Goal: Task Accomplishment & Management: Complete application form

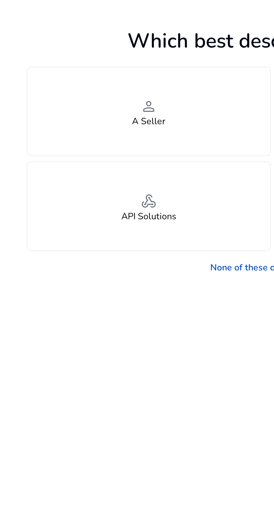
click at [73, 89] on h4 "A Seller" at bounding box center [74, 91] width 17 height 5
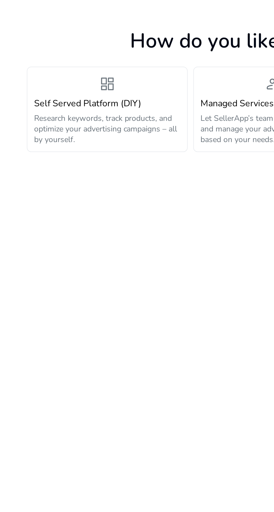
click at [57, 92] on p "Research keywords, track products, and optimize your advertising campaigns – al…" at bounding box center [53, 95] width 73 height 16
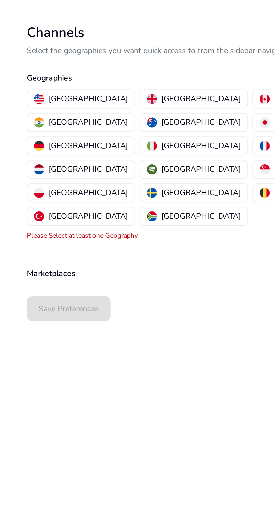
click at [29, 77] on button "[GEOGRAPHIC_DATA]" at bounding box center [41, 80] width 54 height 9
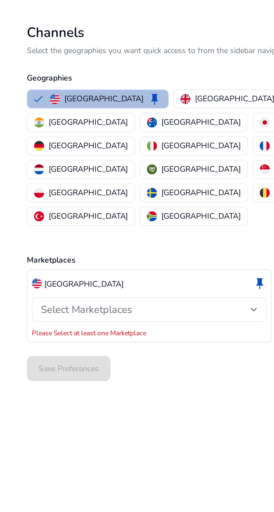
click at [89, 183] on div "Select Marketplaces" at bounding box center [72, 186] width 105 height 6
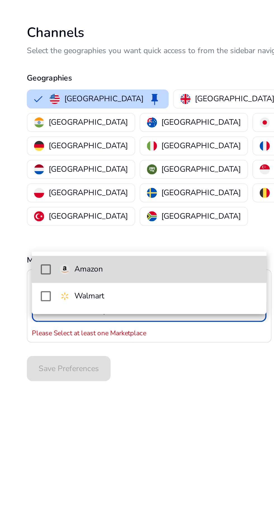
click at [23, 164] on mat-pseudo-checkbox at bounding box center [22, 165] width 5 height 5
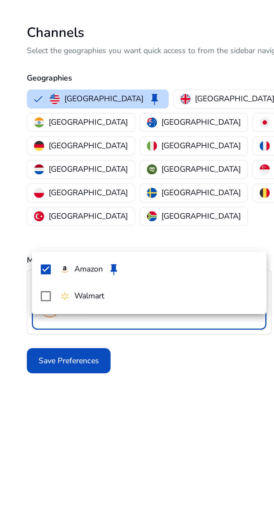
click at [127, 149] on div at bounding box center [137, 256] width 274 height 512
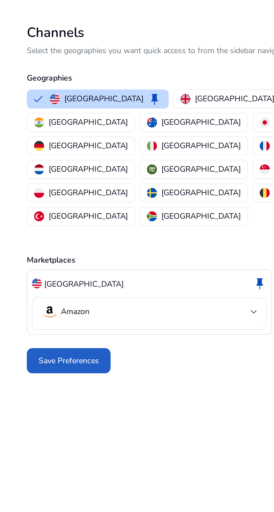
click at [39, 208] on span "Save Preferences" at bounding box center [34, 211] width 30 height 6
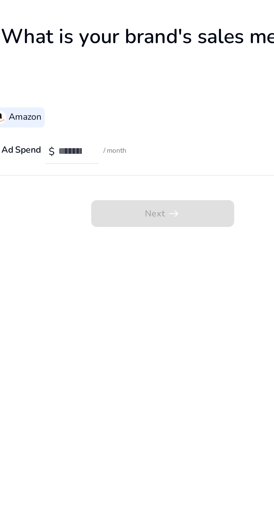
click at [138, 135] on span "Next arrow_right_alt" at bounding box center [137, 137] width 72 height 13
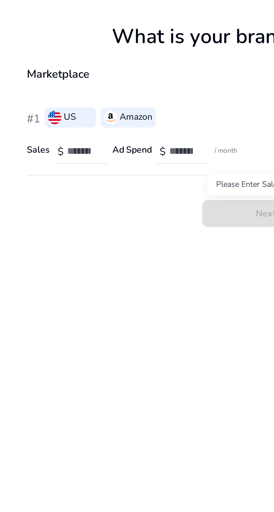
click at [39, 104] on input "number" at bounding box center [42, 106] width 16 height 6
type input "*"
click at [93, 104] on input "number" at bounding box center [93, 106] width 16 height 6
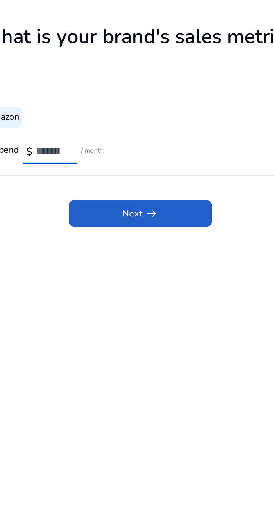
type input "*"
click at [159, 132] on span at bounding box center [137, 137] width 72 height 13
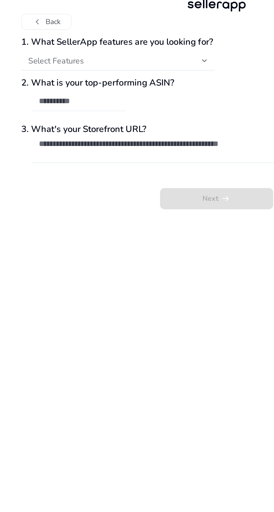
click at [80, 46] on div "Select Features" at bounding box center [73, 47] width 110 height 6
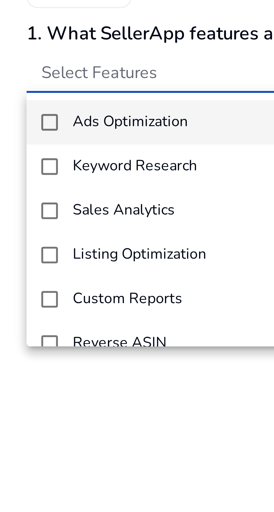
click at [20, 76] on mat-pseudo-checkbox at bounding box center [20, 75] width 5 height 5
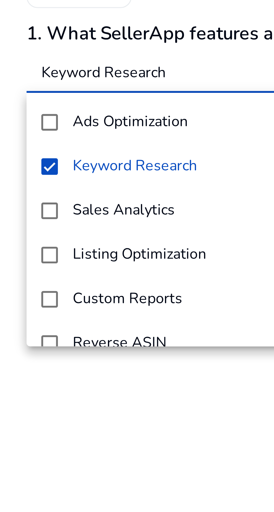
click at [18, 102] on mat-pseudo-checkbox at bounding box center [20, 102] width 5 height 5
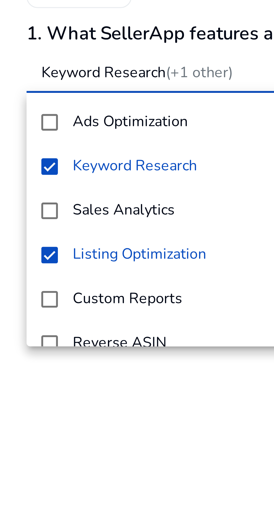
scroll to position [8, 0]
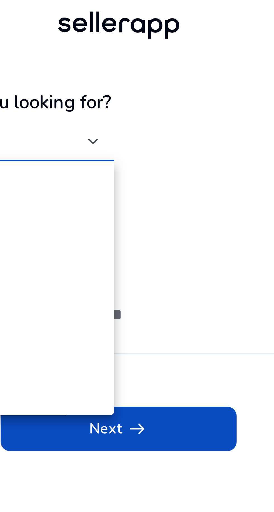
click at [155, 134] on div at bounding box center [137, 256] width 274 height 512
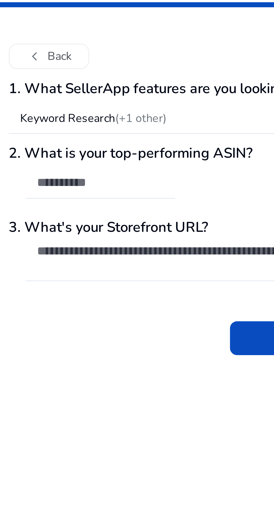
click at [90, 72] on div "2. What is your top-performing ASIN?" at bounding box center [136, 71] width 247 height 27
click at [67, 71] on input "text" at bounding box center [50, 72] width 50 height 6
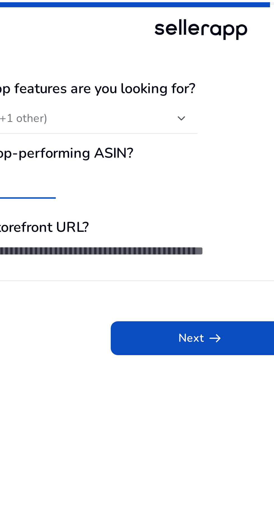
click at [145, 136] on span "arrow_right_alt" at bounding box center [142, 134] width 7 height 7
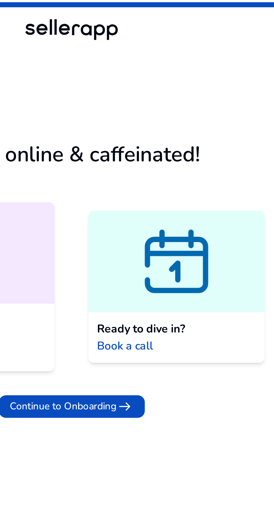
click at [157, 158] on span "arrow_right_alt" at bounding box center [158, 161] width 7 height 7
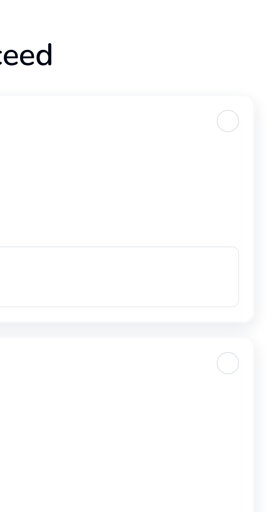
click at [247, 124] on div "$0 / month" at bounding box center [137, 126] width 231 height 7
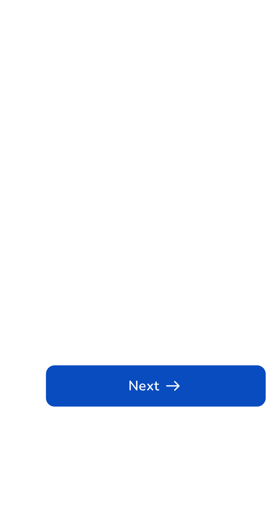
click at [136, 504] on span "Next arrow_right_alt" at bounding box center [137, 501] width 18 height 7
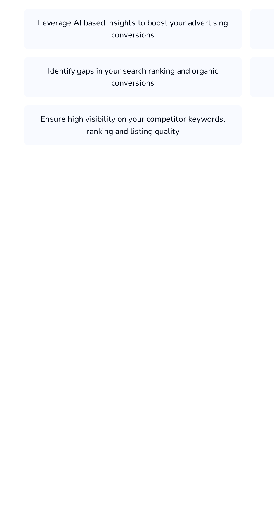
scroll to position [0, 0]
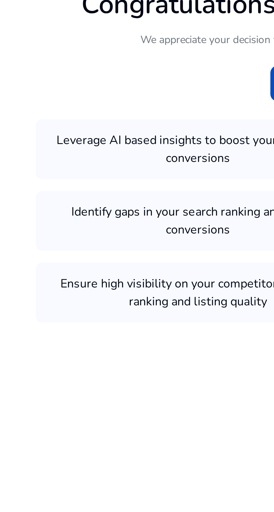
click at [72, 283] on icon at bounding box center [137, 253] width 274 height 507
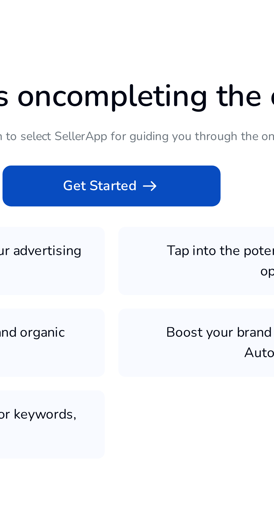
click at [140, 244] on span at bounding box center [137, 237] width 72 height 13
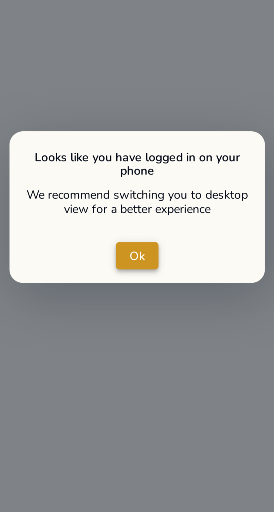
click at [135, 255] on span "Ok" at bounding box center [137, 255] width 5 height 6
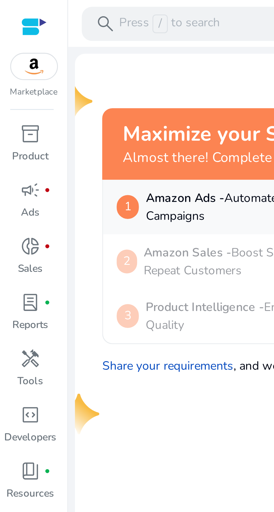
click at [11, 9] on div at bounding box center [11, 9] width 8 height 6
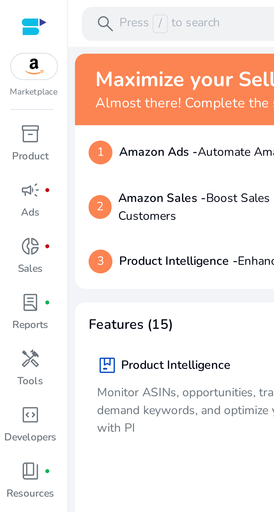
click at [8, 118] on span "handyman" at bounding box center [10, 117] width 7 height 7
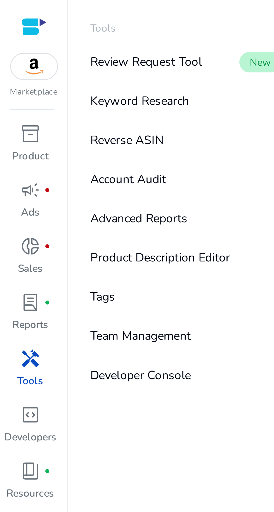
click at [12, 64] on span "campaign" at bounding box center [10, 62] width 7 height 7
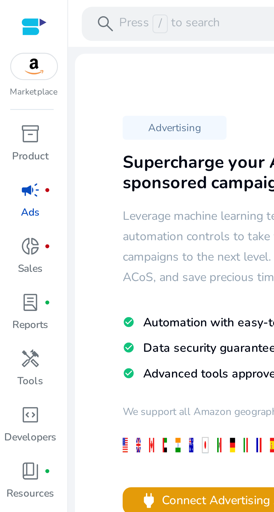
click at [10, 46] on span "inventory_2" at bounding box center [10, 44] width 7 height 7
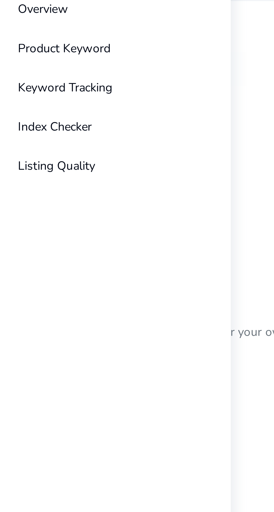
click at [99, 96] on div "Product Intelligence Overview Product Keyword Keyword Tracking Index Checker Li…" at bounding box center [60, 256] width 77 height 512
